Goal: Information Seeking & Learning: Learn about a topic

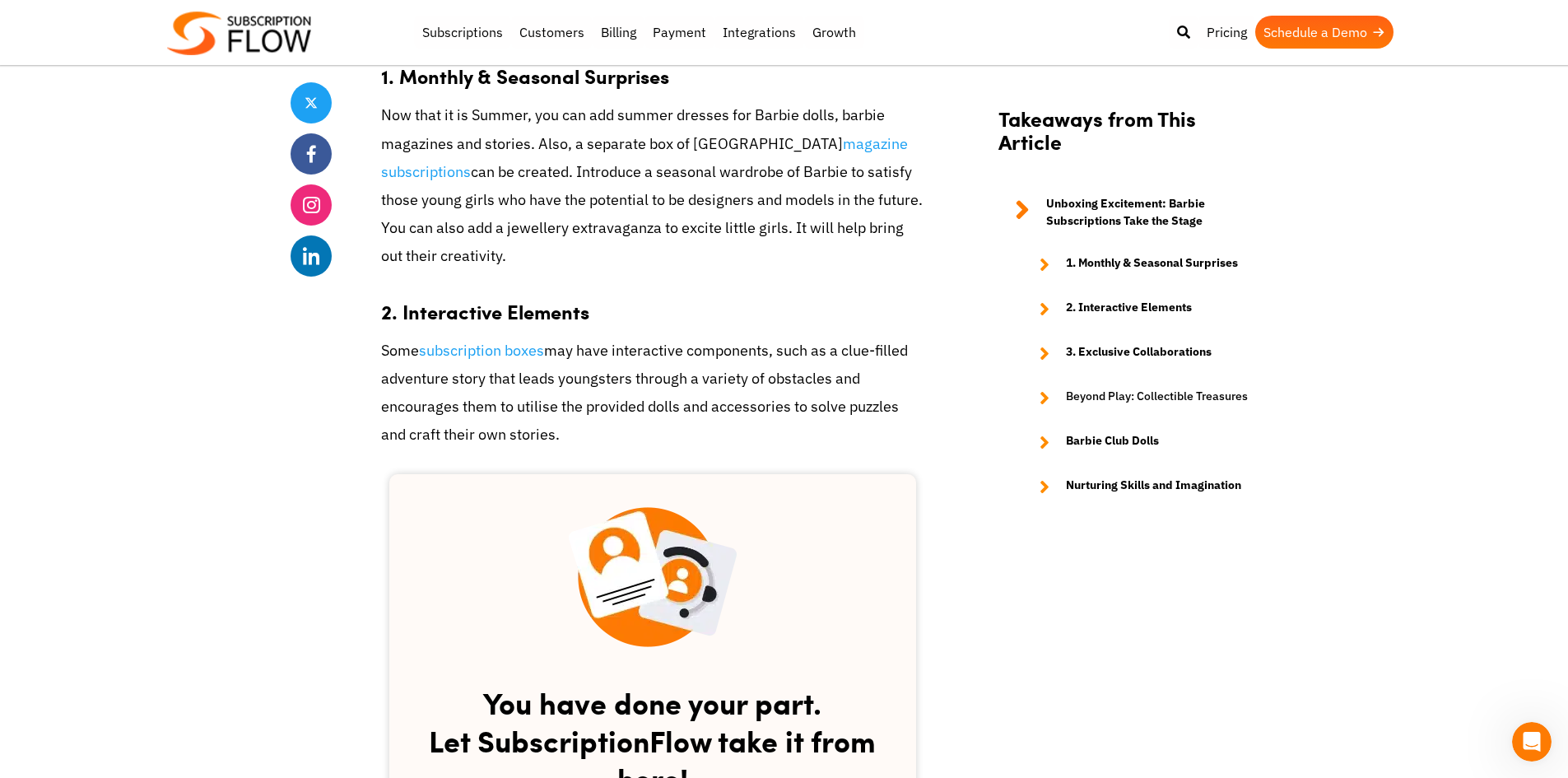
scroll to position [1729, 0]
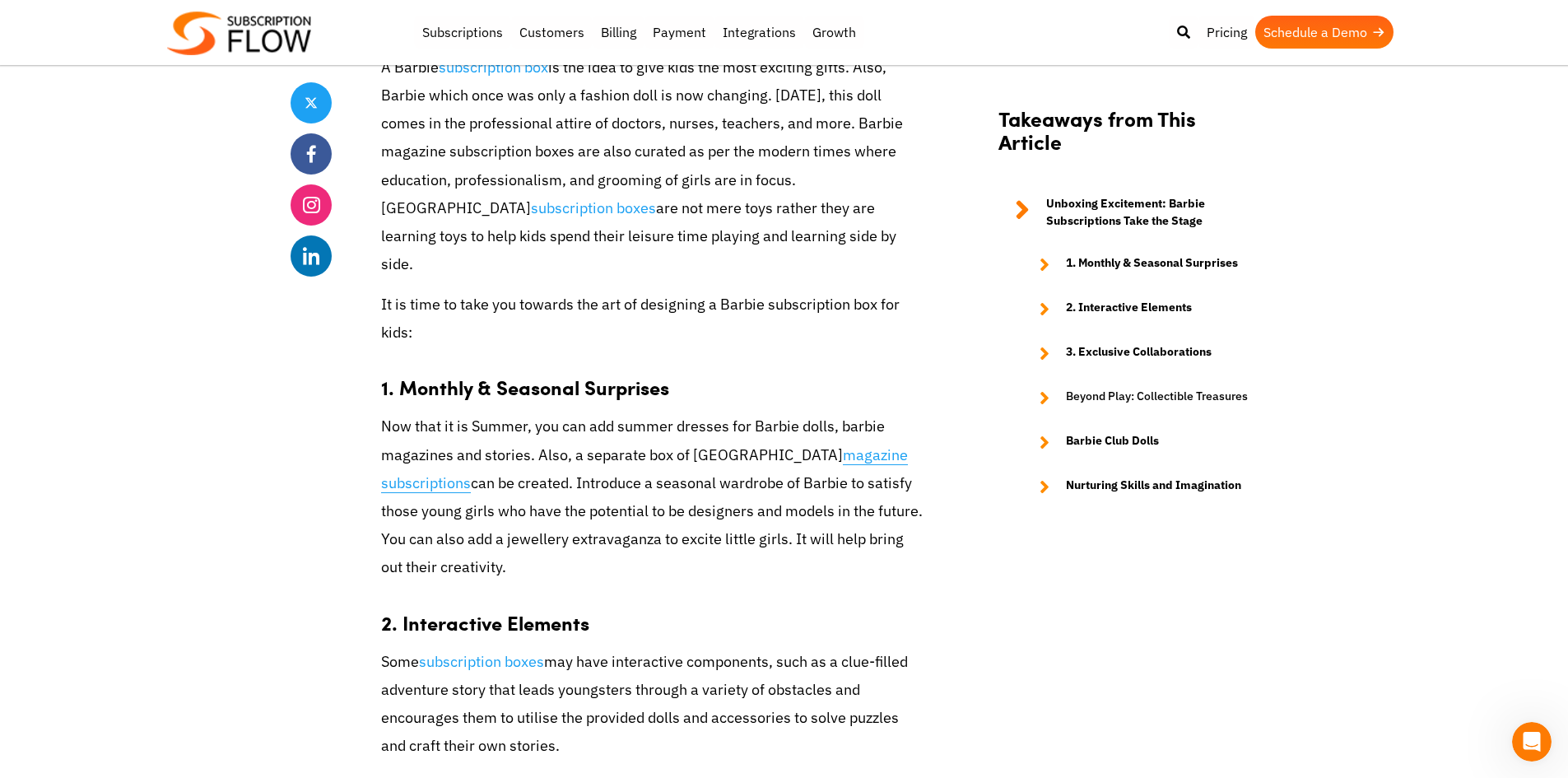
click at [848, 446] on link "magazine subscriptions" at bounding box center [644, 469] width 527 height 47
click at [656, 199] on link "subscription boxes" at bounding box center [593, 208] width 125 height 20
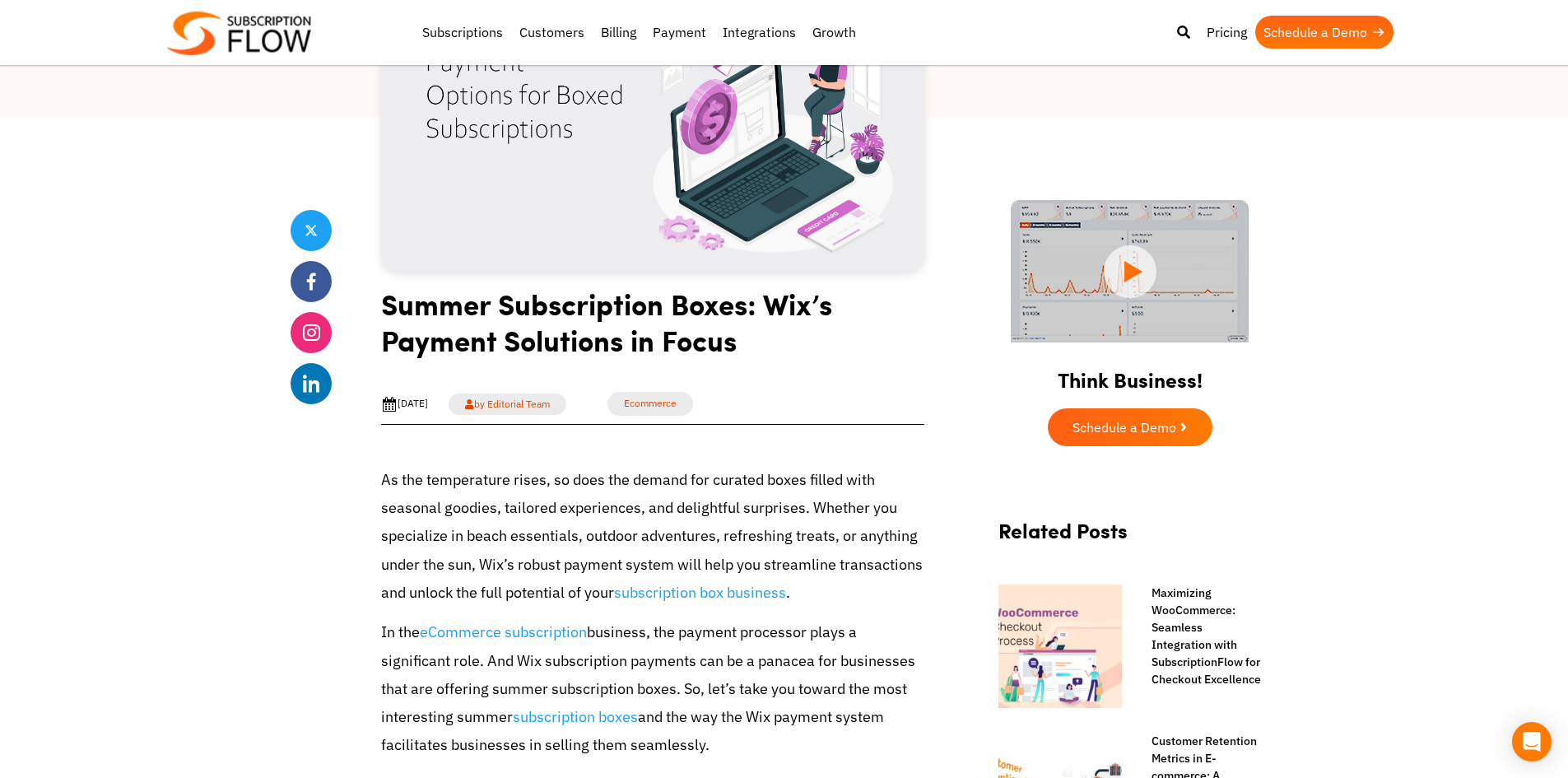
scroll to position [576, 0]
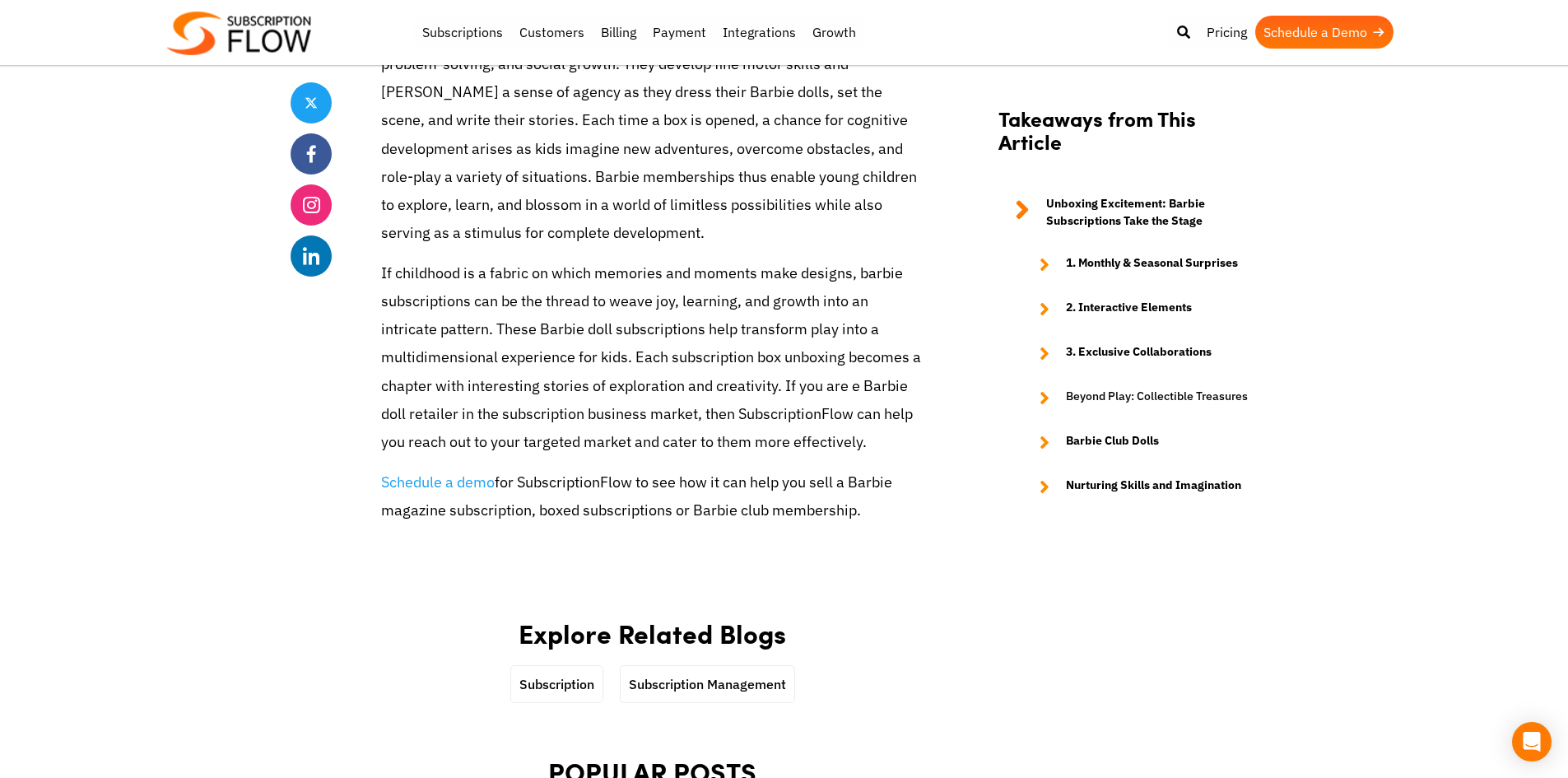
scroll to position [4775, 0]
